Goal: Task Accomplishment & Management: Use online tool/utility

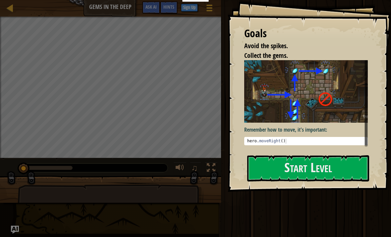
click at [306, 166] on button "Start Level" at bounding box center [308, 168] width 122 height 26
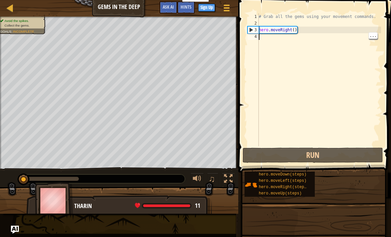
click at [309, 151] on button "Run" at bounding box center [313, 154] width 141 height 15
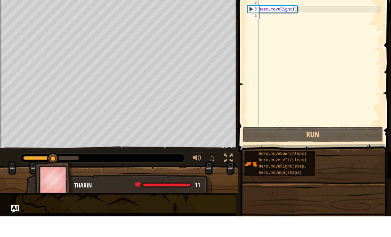
click at [308, 18] on div "# Grab all the gems using your movement commands. hero . moveRight ( )" at bounding box center [320, 86] width 124 height 146
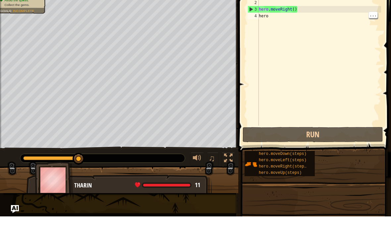
scroll to position [3, 0]
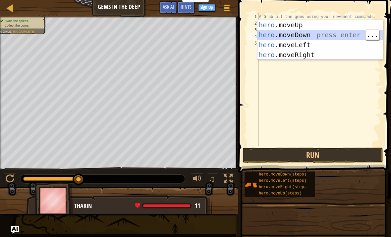
click at [328, 148] on button "Run" at bounding box center [313, 154] width 141 height 15
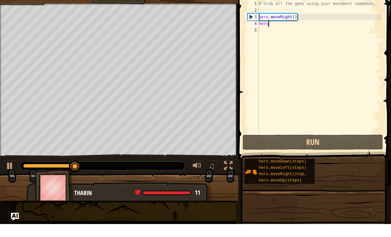
type textarea "hero."
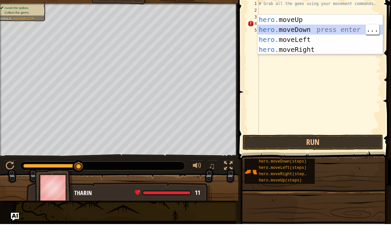
click at [319, 31] on div "hero. moveUp press enter hero. moveDown press enter hero. moveLeft press enter …" at bounding box center [320, 58] width 125 height 60
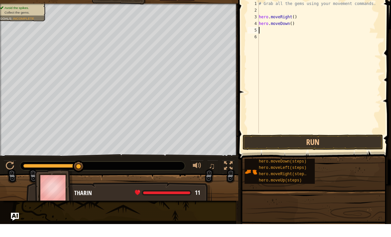
scroll to position [3, 0]
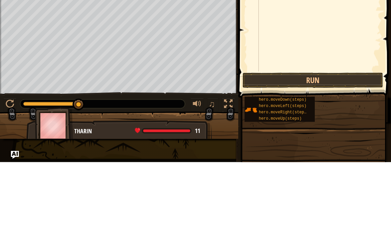
click at [323, 147] on button "Run" at bounding box center [313, 154] width 141 height 15
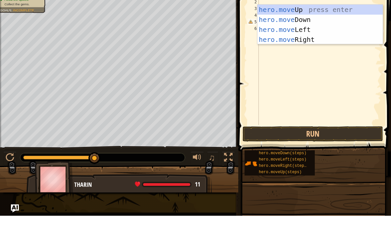
scroll to position [3, 2]
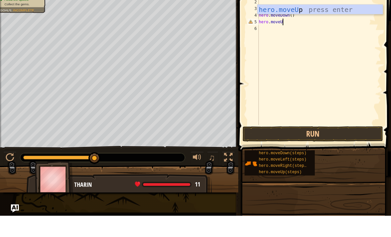
type textarea "hero.moveUp"
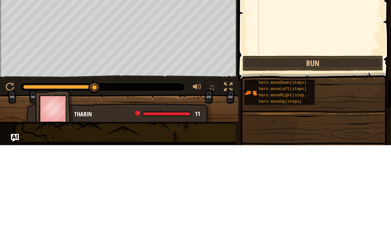
click at [356, 147] on button "Run" at bounding box center [313, 154] width 141 height 15
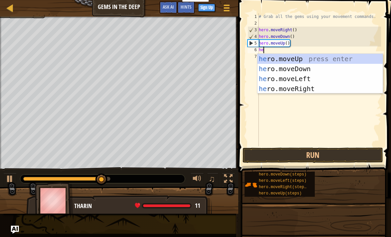
type textarea "hero"
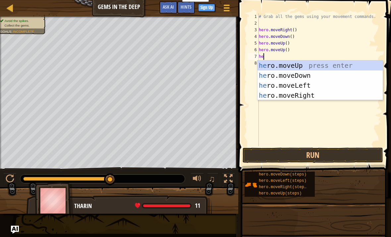
type textarea "hero"
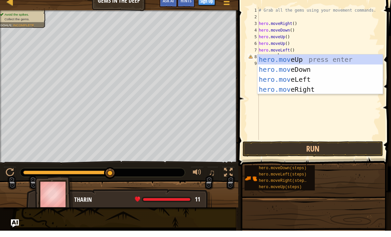
scroll to position [3, 1]
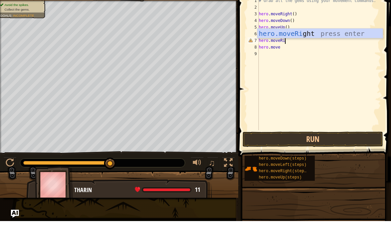
type textarea "hero.moveRig"
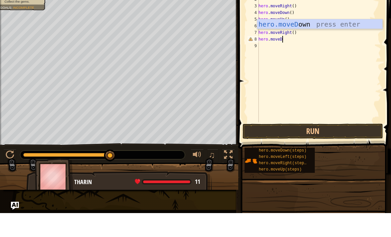
type textarea "hero.moveDown"
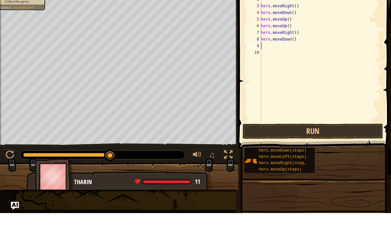
scroll to position [3, 0]
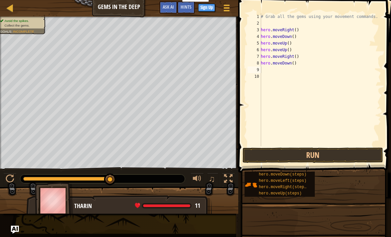
click at [347, 155] on button "Run" at bounding box center [313, 154] width 141 height 15
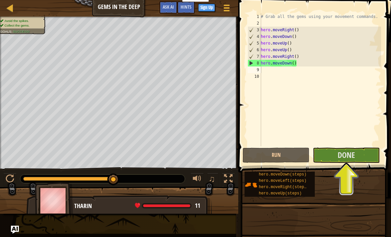
click at [351, 149] on span "Done" at bounding box center [346, 154] width 17 height 11
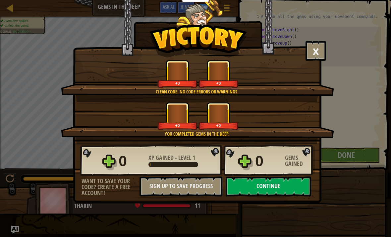
click at [361, 69] on div "× You will find a use for these gems soon. How fun was this level? Clean code: …" at bounding box center [195, 118] width 391 height 237
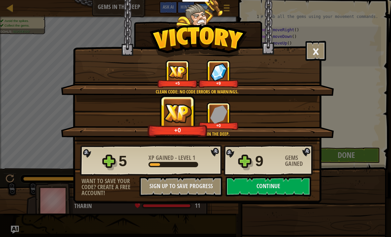
click at [297, 181] on button "Continue" at bounding box center [269, 186] width 86 height 20
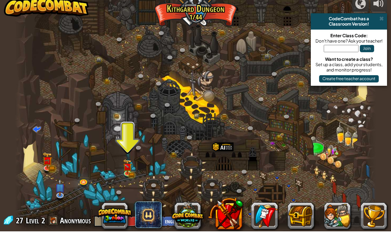
scroll to position [0, 0]
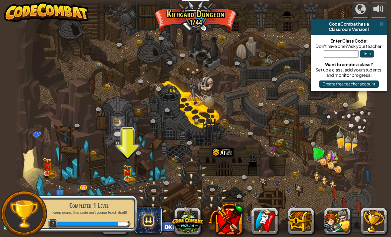
click at [124, 171] on img at bounding box center [127, 171] width 9 height 15
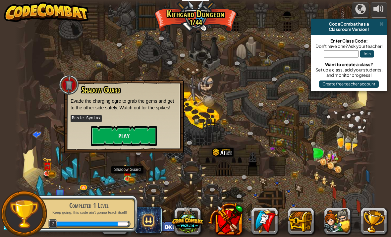
click at [128, 139] on button "Play" at bounding box center [124, 136] width 66 height 20
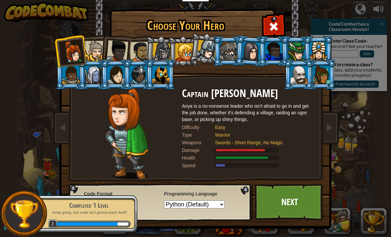
click at [298, 197] on link "Next" at bounding box center [289, 201] width 69 height 36
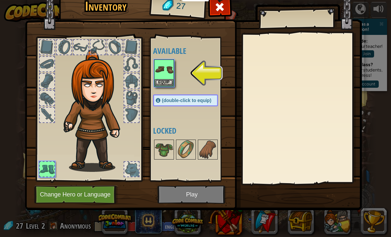
click at [167, 73] on img at bounding box center [164, 69] width 19 height 19
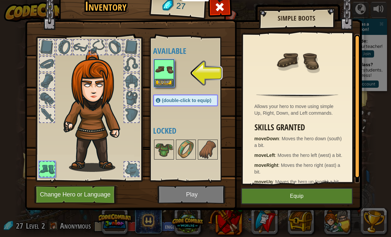
click at [313, 192] on button "Equip" at bounding box center [297, 195] width 112 height 17
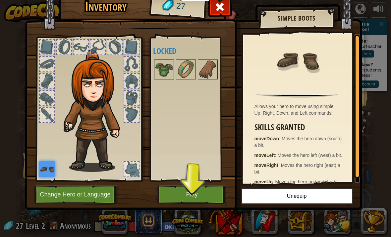
click at [208, 191] on button "Play" at bounding box center [192, 194] width 69 height 18
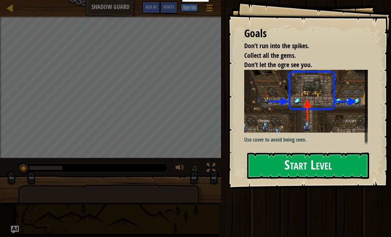
click at [324, 155] on button "Start Level" at bounding box center [308, 165] width 122 height 26
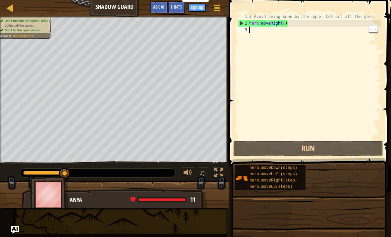
click at [270, 34] on div "# Avoid being seen by the ogre. Collect all the gems. hero . moveRight ( )" at bounding box center [314, 82] width 133 height 139
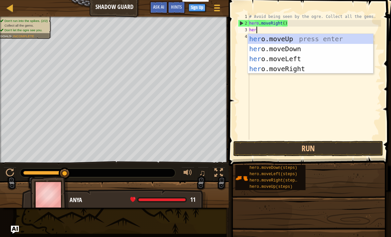
type textarea "hero"
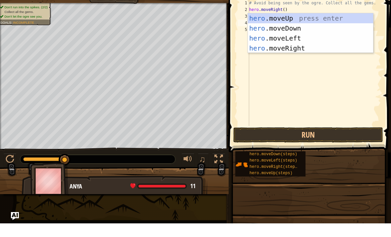
type textarea "hero."
click at [324, 48] on div "hero. moveUp press enter hero. moveDown press enter hero. moveLeft press enter …" at bounding box center [310, 57] width 125 height 60
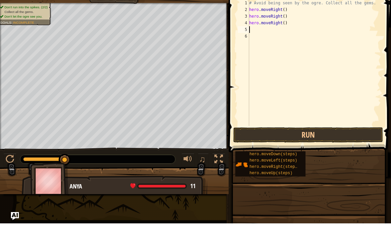
scroll to position [3, 0]
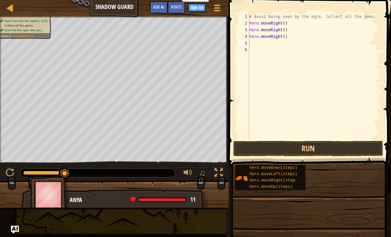
click at [330, 146] on button "Run" at bounding box center [309, 148] width 150 height 15
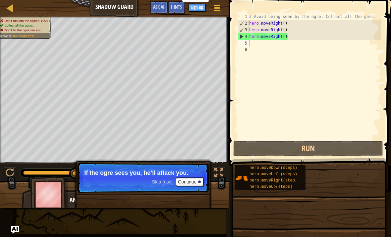
click at [192, 181] on button "Continue" at bounding box center [190, 181] width 28 height 9
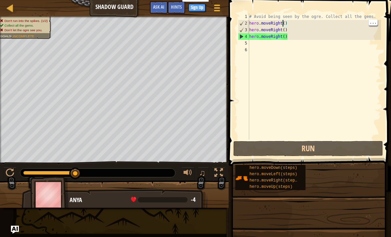
click at [284, 23] on div "# Avoid being seen by the ogre. Collect all the gems. hero . moveRight ( ) hero…" at bounding box center [314, 82] width 133 height 139
click at [284, 22] on div "# Avoid being seen by the ogre. Collect all the gems. hero . moveRight ( ) hero…" at bounding box center [314, 82] width 133 height 139
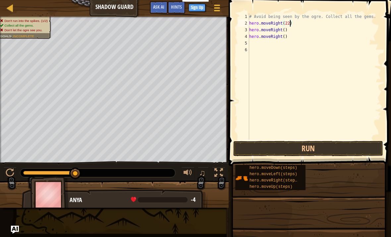
scroll to position [3, 3]
type textarea "hero.moveRight(22)"
click at [356, 148] on button "Run" at bounding box center [309, 148] width 150 height 15
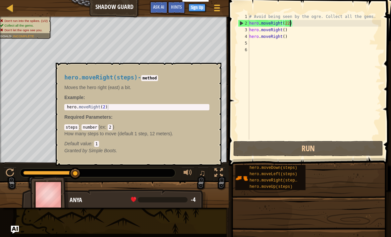
click at [288, 180] on span "hero.moveRight(steps)" at bounding box center [275, 180] width 50 height 5
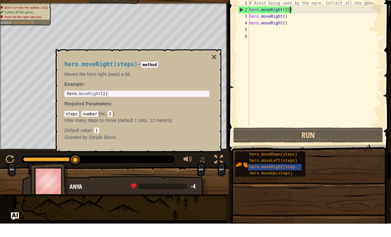
scroll to position [3, 0]
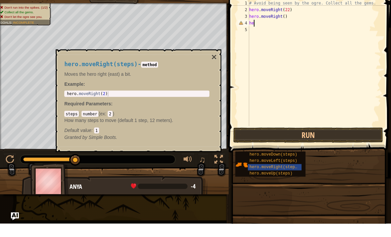
type textarea "h"
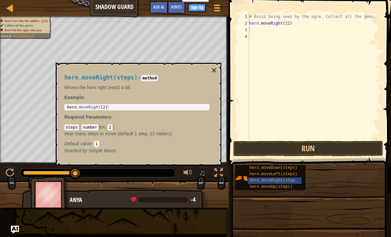
click at [362, 150] on button "Run" at bounding box center [309, 148] width 150 height 15
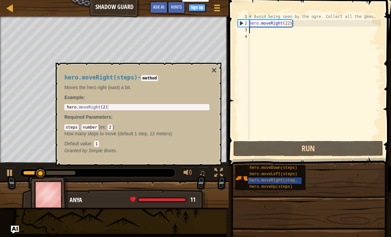
click at [215, 66] on button "×" at bounding box center [214, 70] width 5 height 9
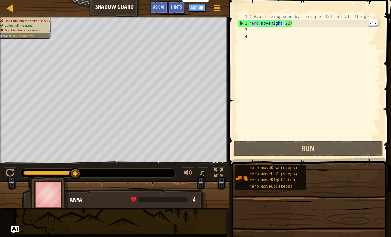
click at [289, 22] on div "# Avoid being seen by the ogre. Collect all the gems. hero . moveRight ( 22 )" at bounding box center [314, 82] width 133 height 139
click at [308, 24] on div "# Avoid being seen by the ogre. Collect all the gems. hero . moveRight ( 22 )" at bounding box center [314, 82] width 133 height 139
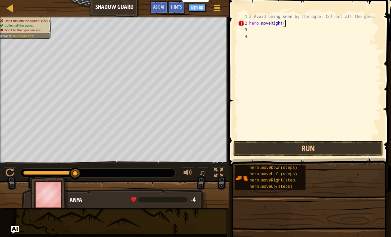
type textarea "hero.moveRight()"
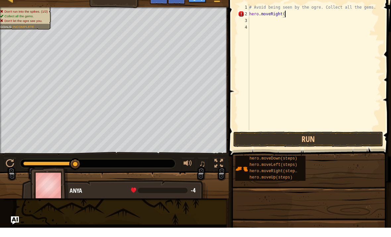
scroll to position [3, 3]
type textarea "hero.moveRight(8)"
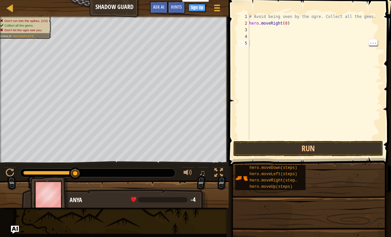
click at [348, 148] on button "Run" at bounding box center [309, 148] width 150 height 15
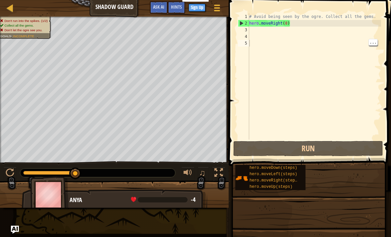
click at [333, 23] on div "# Avoid being seen by the ogre. Collect all the gems. hero . moveRight ( 8 )" at bounding box center [314, 82] width 133 height 139
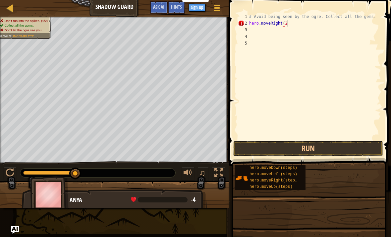
scroll to position [3, 3]
type textarea "hero.moveRight(2)"
click at [317, 150] on button "Run" at bounding box center [309, 148] width 150 height 15
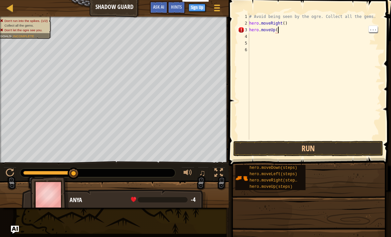
type textarea "hero.moveUp()"
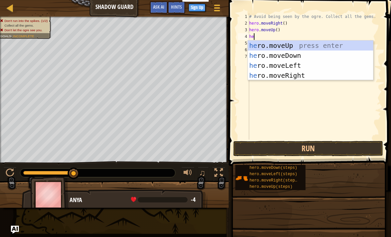
type textarea "hero"
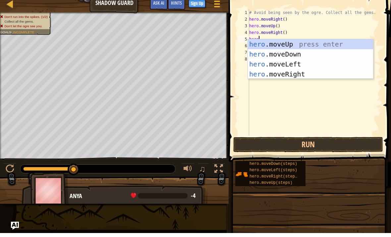
scroll to position [3, 0]
type textarea "hero."
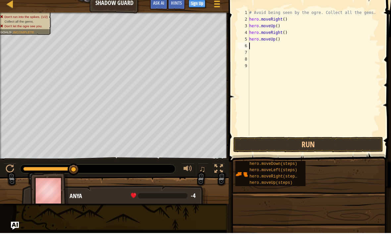
scroll to position [3, 0]
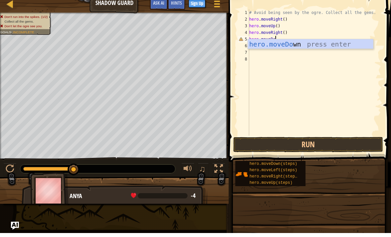
type textarea "hero.moveDown"
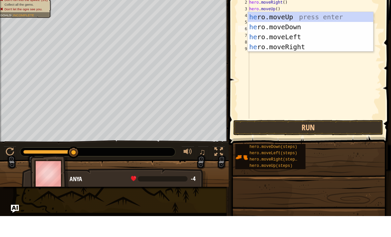
type textarea "hero"
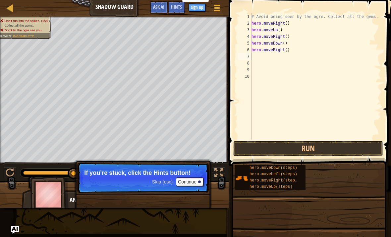
click at [331, 148] on button "Run" at bounding box center [309, 148] width 150 height 15
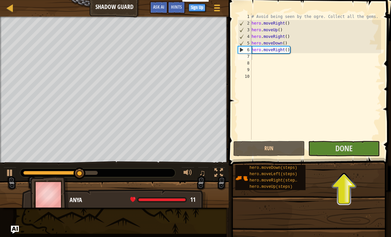
click at [362, 146] on button "Done" at bounding box center [344, 148] width 72 height 15
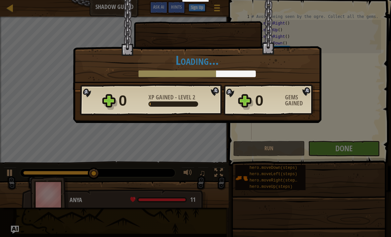
click at [361, 119] on div "× Nicely done. You finished undetected. Keep going—there will come a time when …" at bounding box center [195, 118] width 391 height 237
click at [363, 115] on div "× Nicely done. You finished undetected. Keep going—there will come a time when …" at bounding box center [195, 118] width 391 height 237
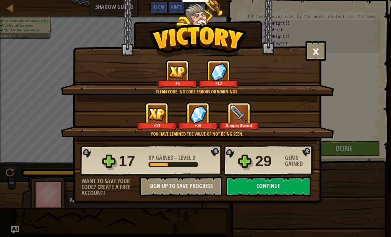
click at [294, 191] on button "Continue" at bounding box center [269, 186] width 86 height 20
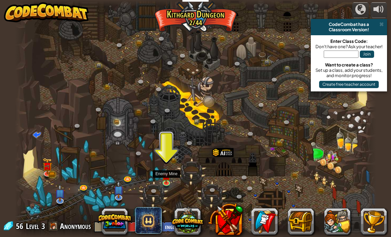
click at [165, 183] on link at bounding box center [167, 183] width 13 height 10
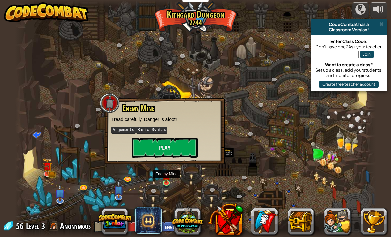
click at [183, 141] on button "Play" at bounding box center [165, 147] width 66 height 20
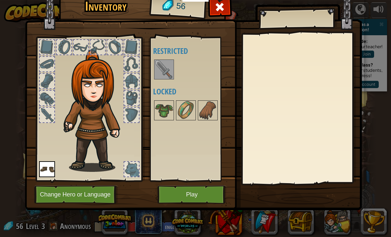
click at [200, 190] on button "Play" at bounding box center [192, 194] width 69 height 18
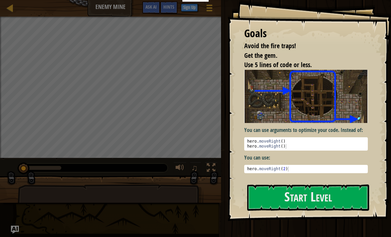
click at [339, 117] on img at bounding box center [306, 96] width 124 height 53
click at [319, 195] on button "Start Level" at bounding box center [308, 197] width 122 height 26
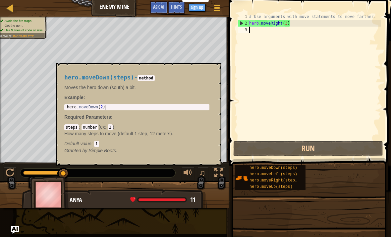
click at [283, 170] on span "hero.moveDown(steps)" at bounding box center [274, 167] width 48 height 5
click at [215, 73] on button "×" at bounding box center [214, 70] width 5 height 9
